Goal: Task Accomplishment & Management: Manage account settings

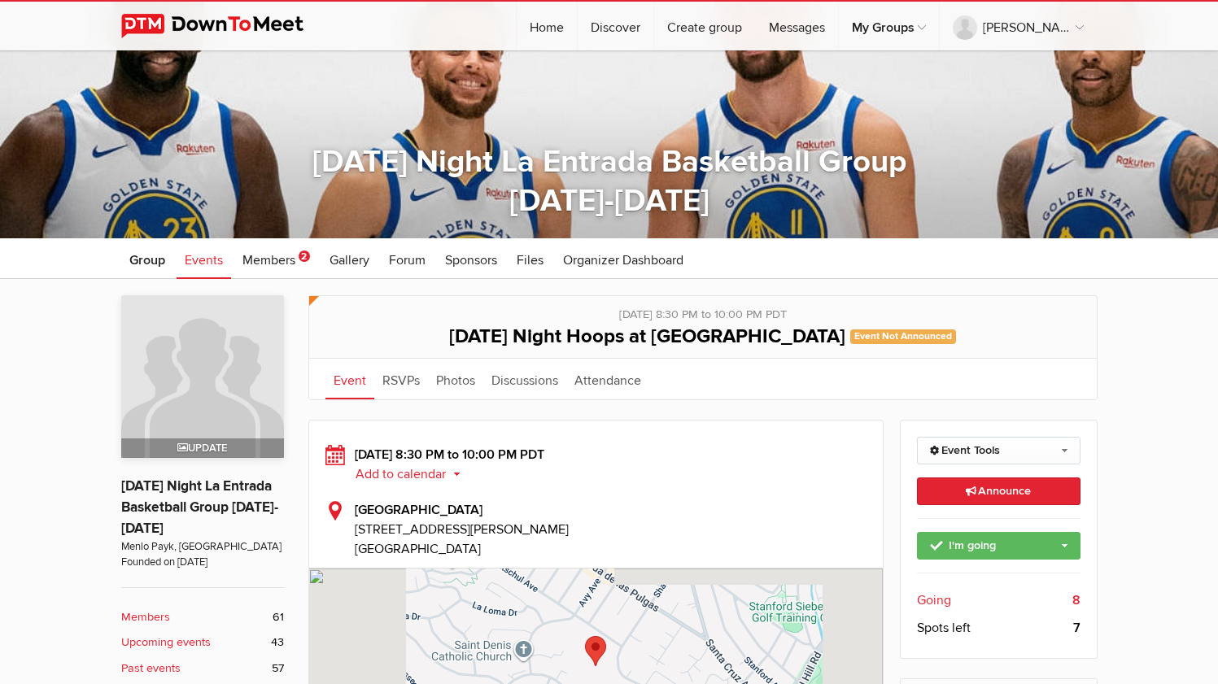
scroll to position [245, 0]
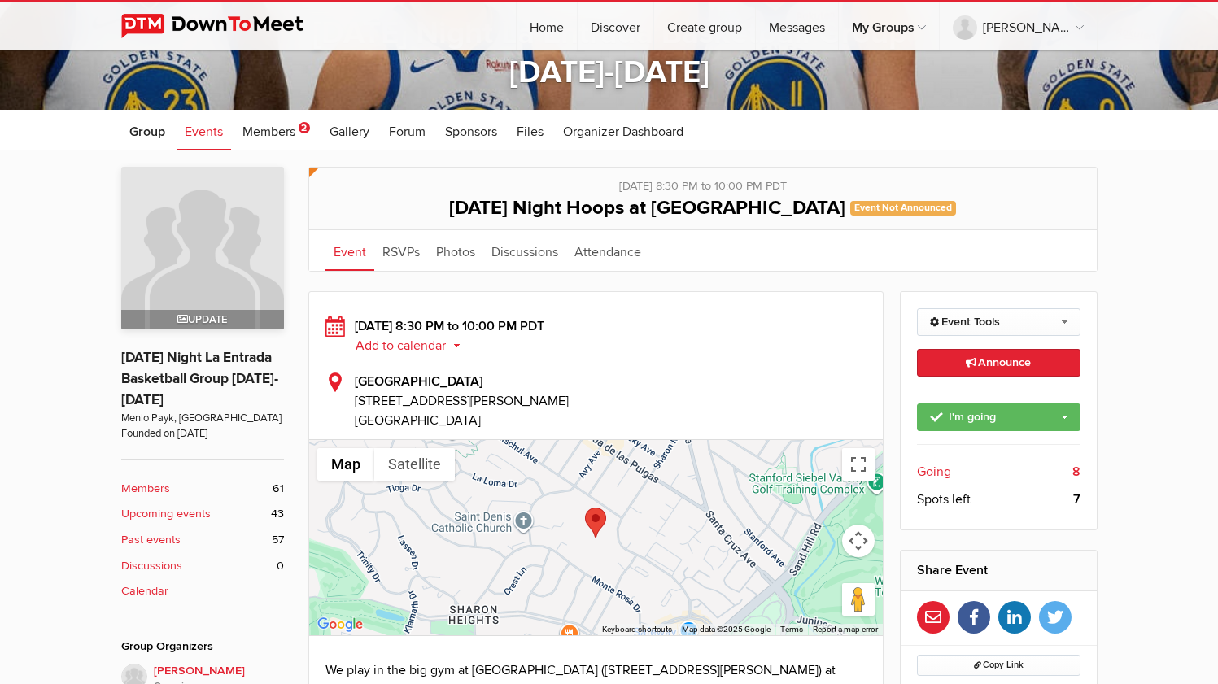
click at [938, 469] on span "Going" at bounding box center [934, 472] width 34 height 20
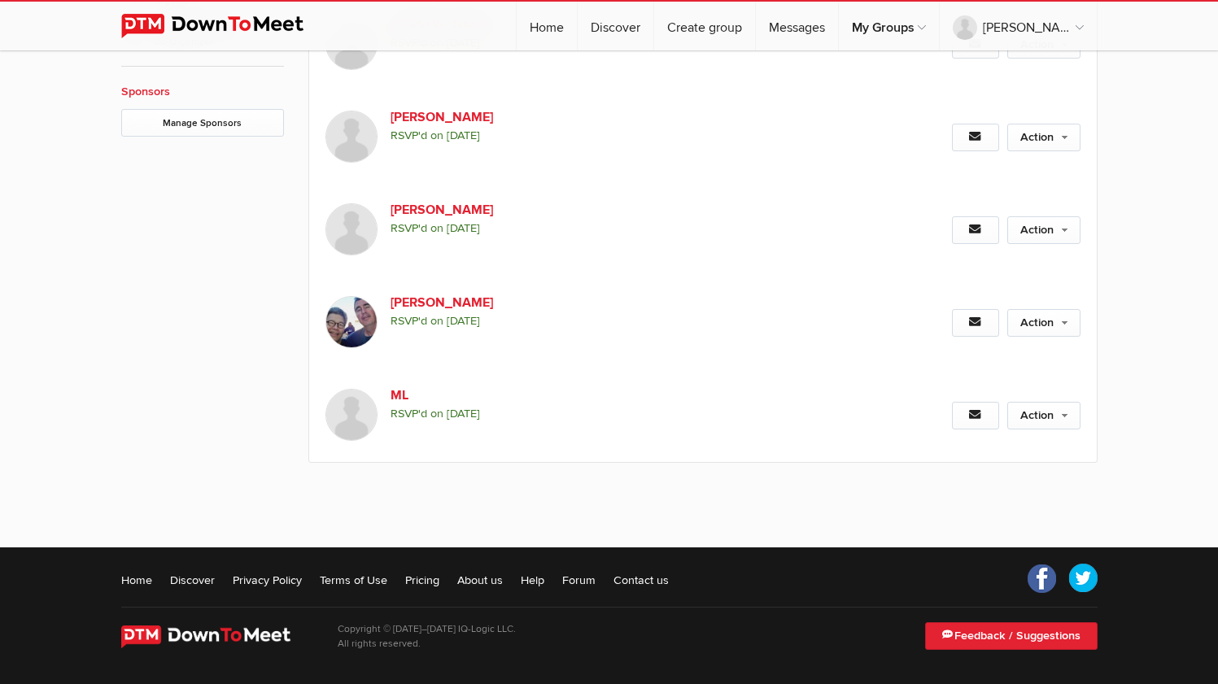
scroll to position [482, 0]
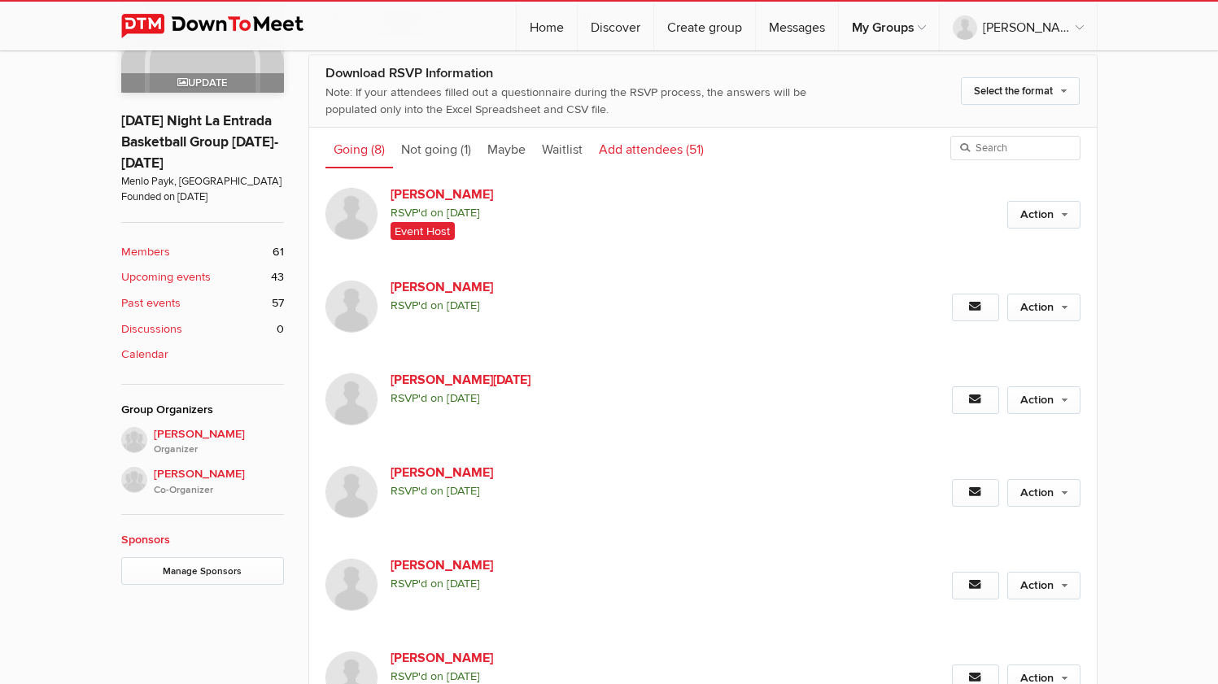
click at [635, 147] on link "Add attendees (51)" at bounding box center [651, 148] width 121 height 41
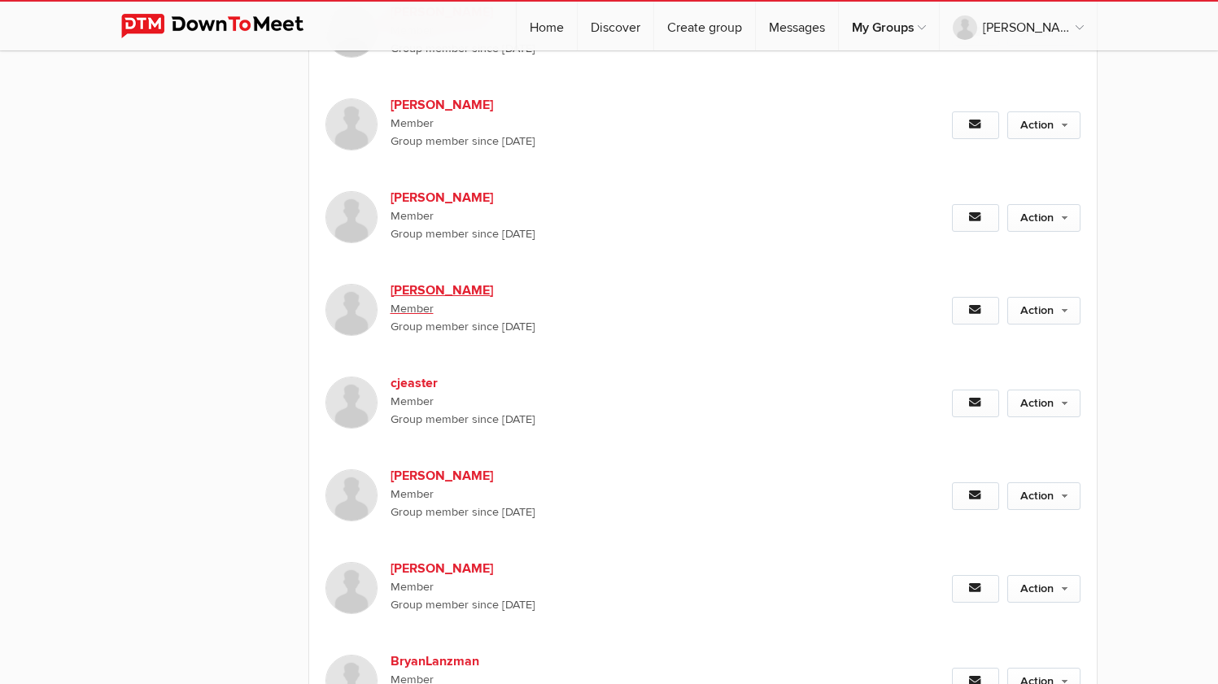
scroll to position [2295, 0]
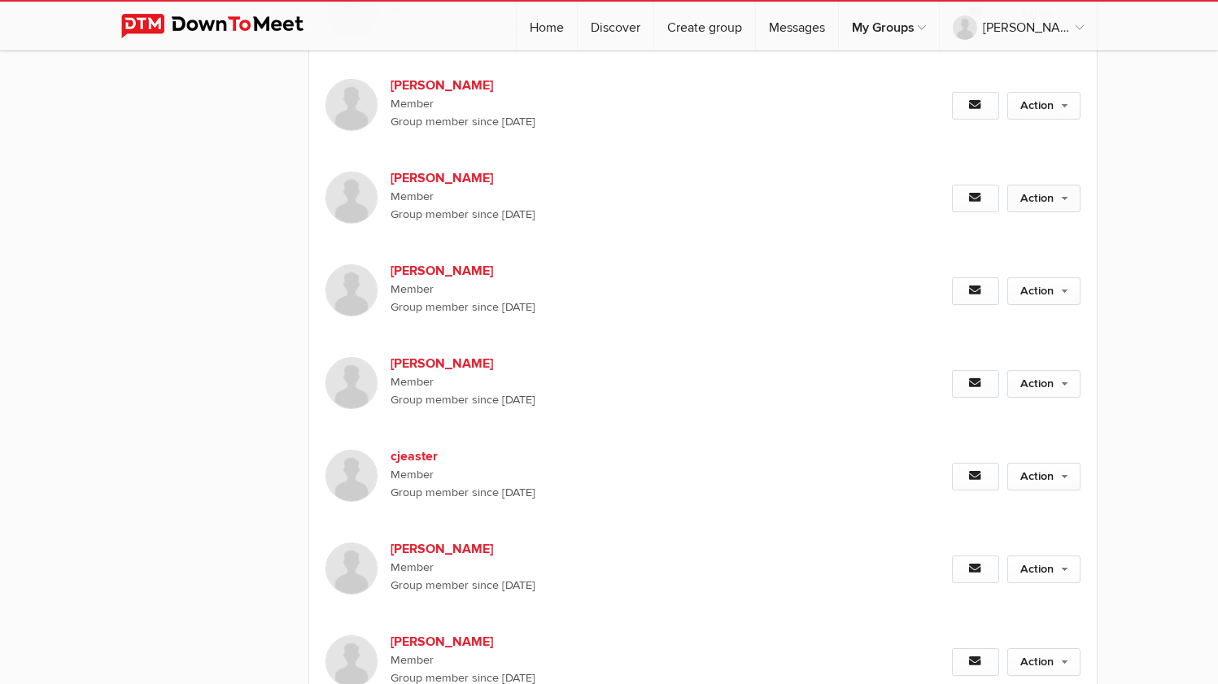
click at [1050, 212] on link "Action" at bounding box center [1043, 199] width 73 height 28
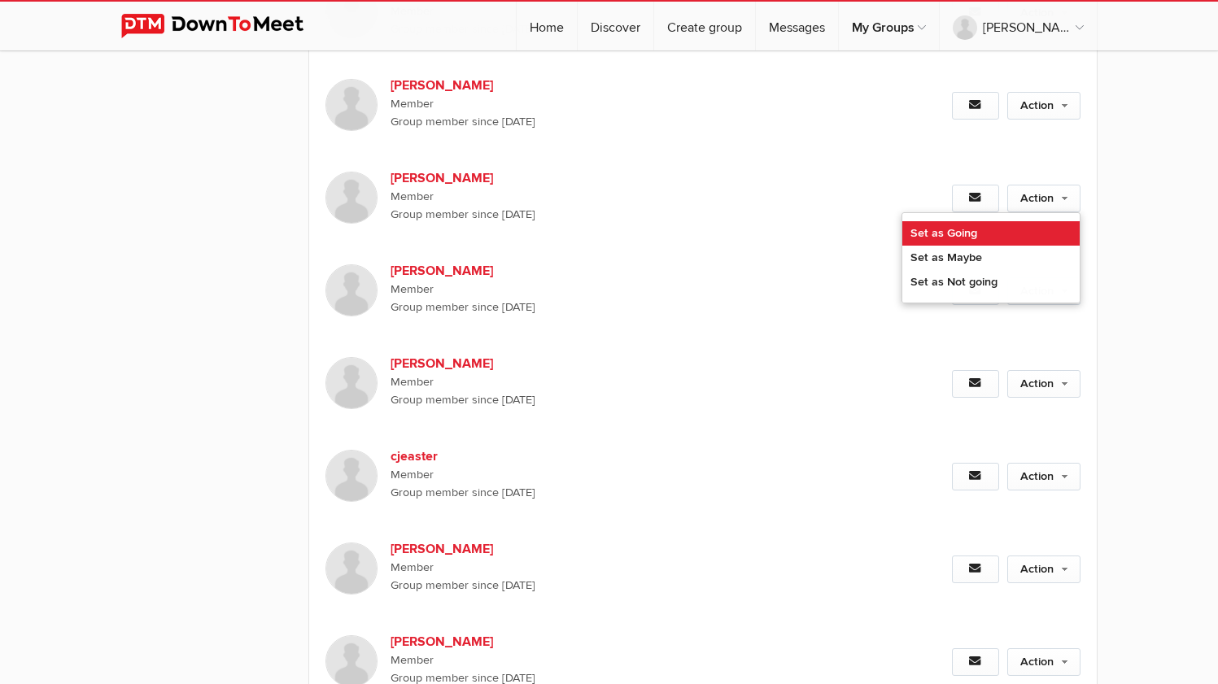
click at [1001, 246] on link "Set as Going" at bounding box center [990, 233] width 177 height 24
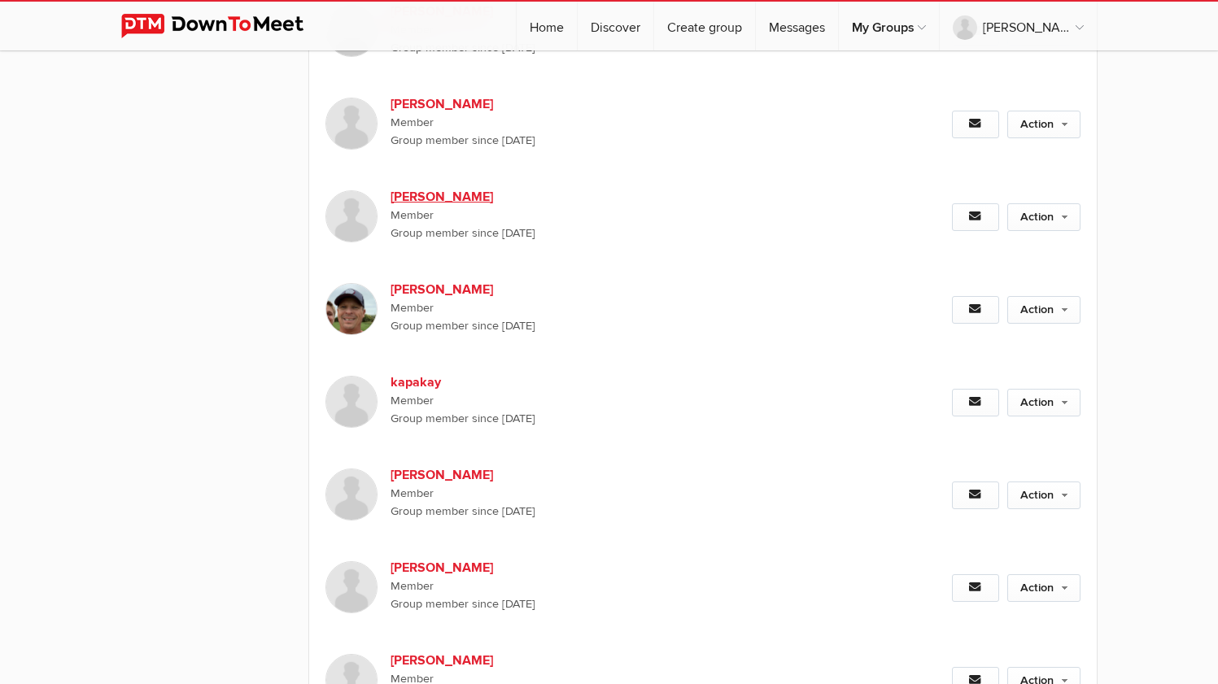
scroll to position [200, 0]
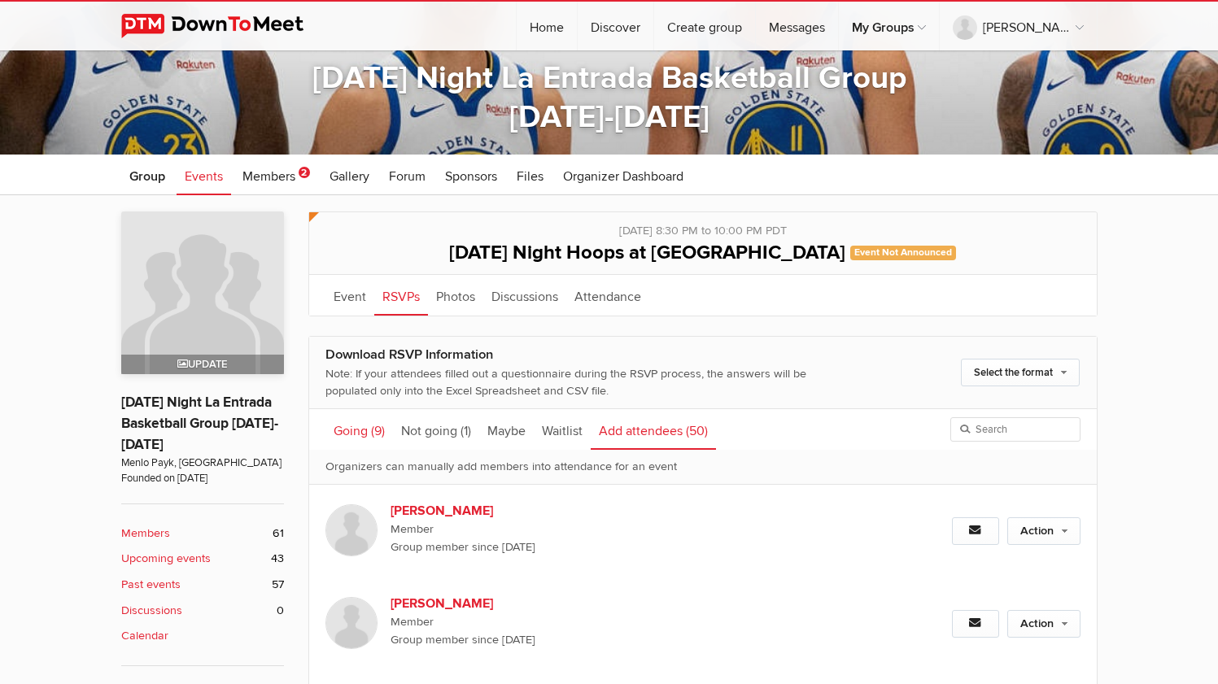
click at [373, 432] on span "(9)" at bounding box center [378, 431] width 14 height 16
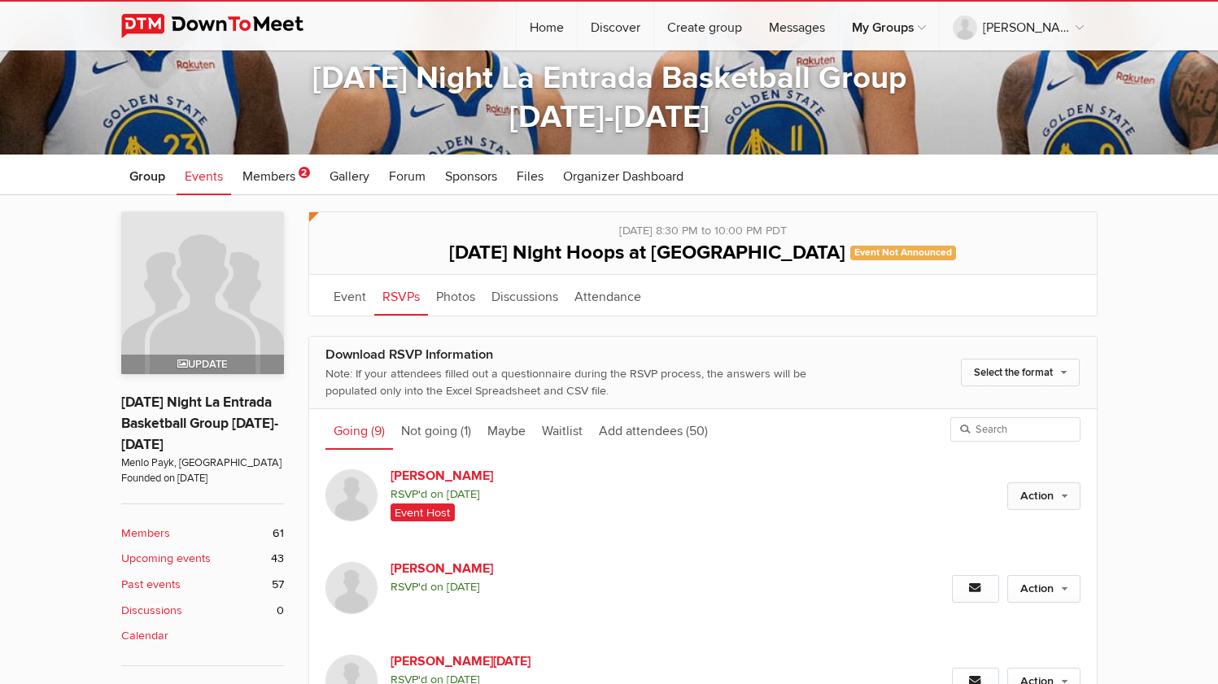
click at [1022, 510] on link "Action" at bounding box center [1043, 496] width 73 height 28
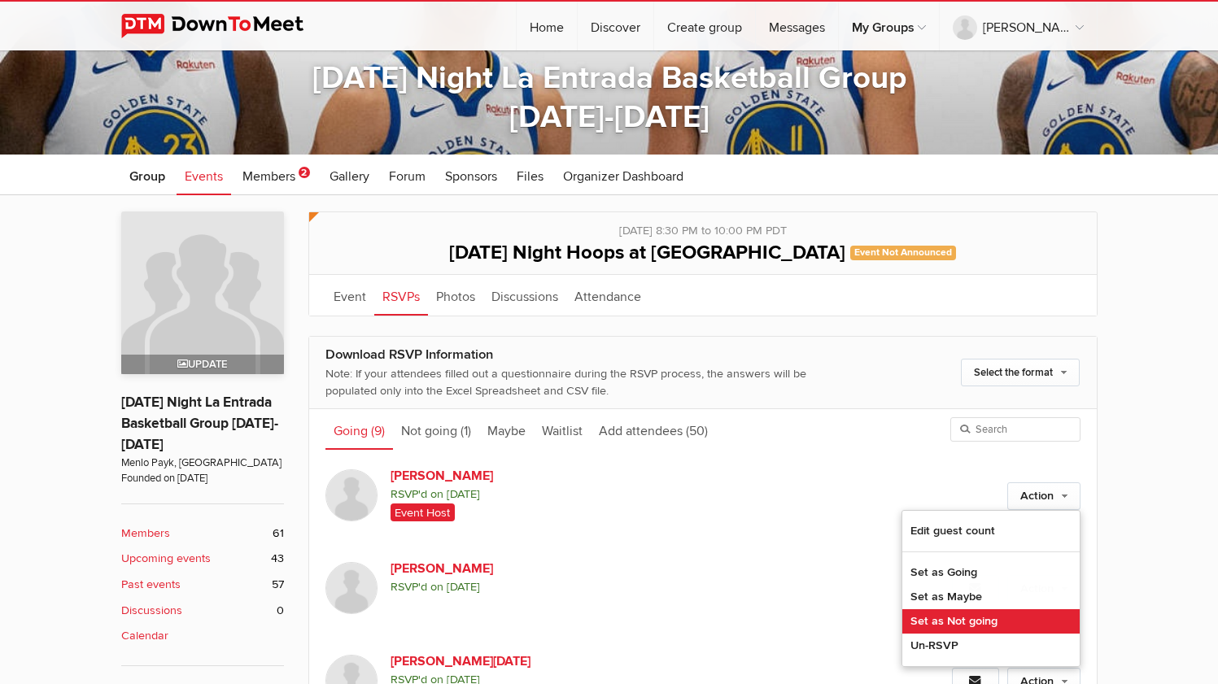
scroll to position [229, 0]
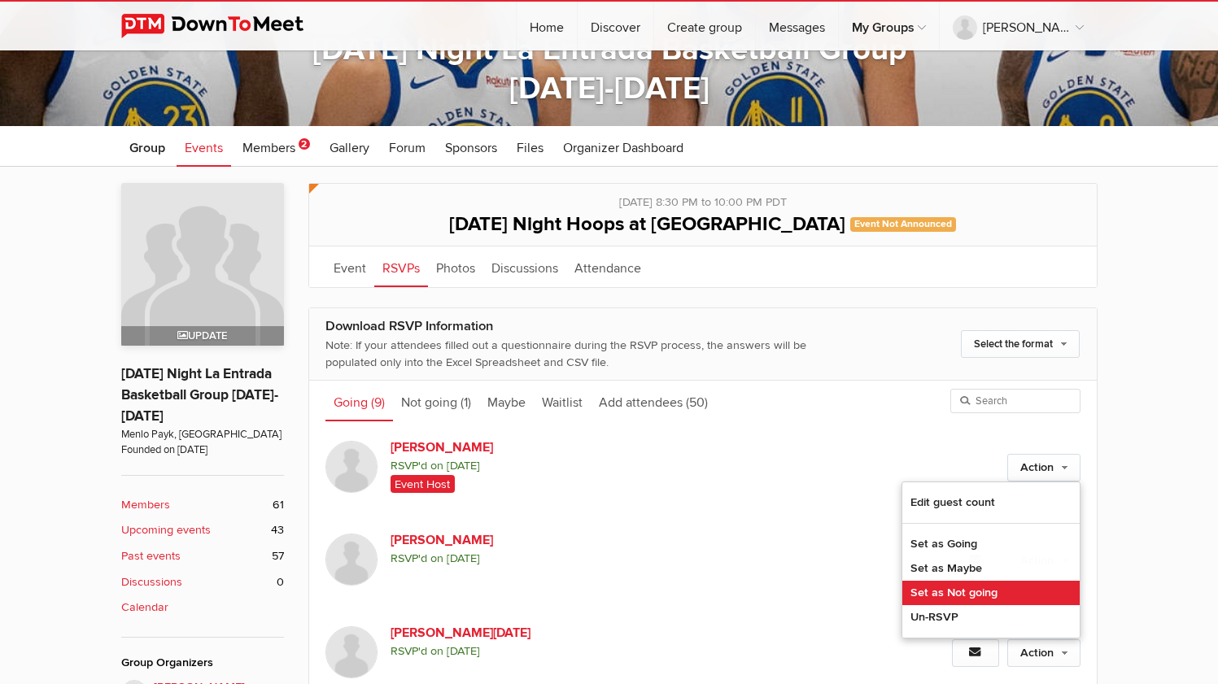
click at [985, 605] on link "Set as Not going" at bounding box center [990, 593] width 177 height 24
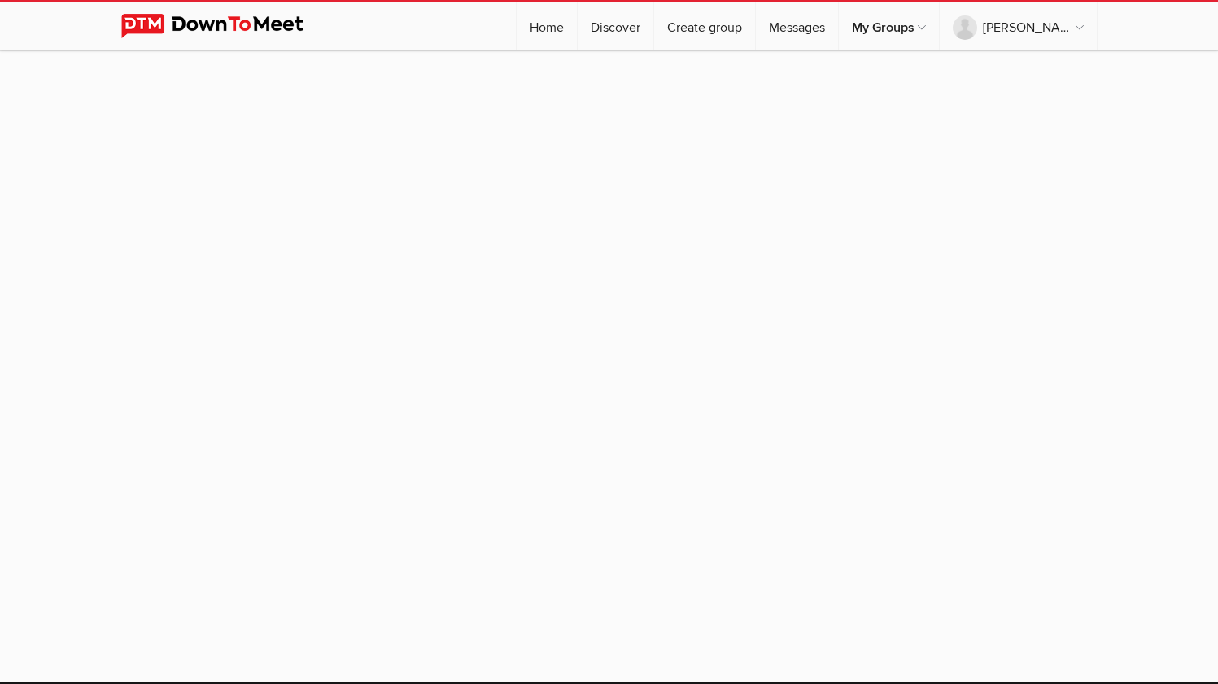
scroll to position [135, 0]
